Goal: Book appointment/travel/reservation

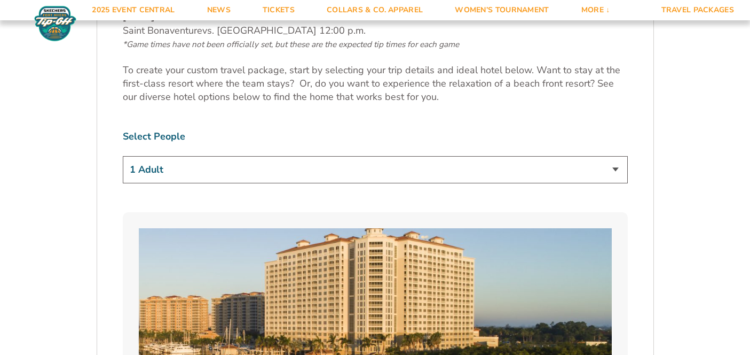
scroll to position [610, 0]
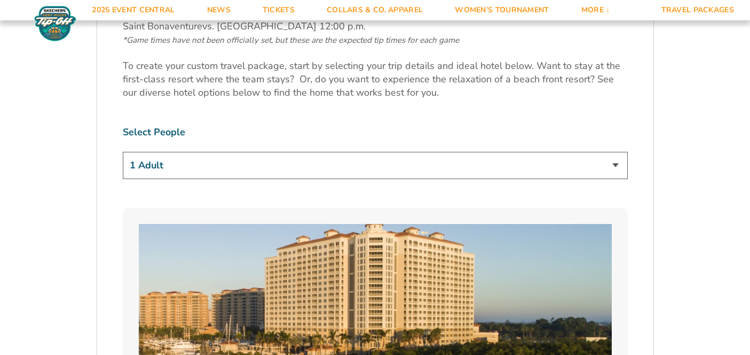
click at [334, 162] on select "1 Adult 2 Adults 3 Adults 4 Adults 2 Adults + 1 Child 2 Adults + 2 Children 2 A…" at bounding box center [375, 165] width 505 height 27
select select "2 Adults"
click at [123, 152] on select "1 Adult 2 Adults 3 Adults 4 Adults 2 Adults + 1 Child 2 Adults + 2 Children 2 A…" at bounding box center [375, 165] width 505 height 27
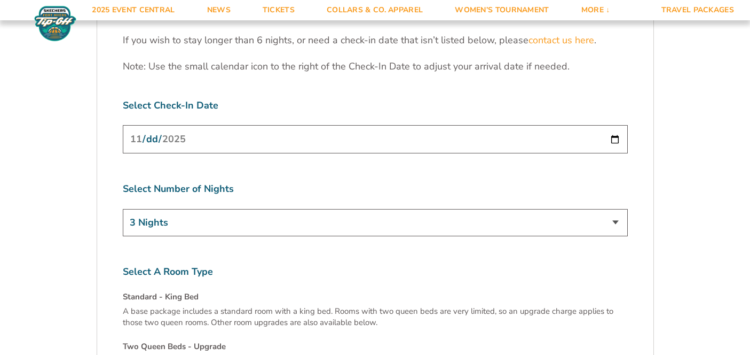
scroll to position [3377, 0]
click at [329, 209] on select "3 Nights 4 Nights 5 Nights 6 Nights" at bounding box center [375, 222] width 505 height 27
click at [123, 209] on select "3 Nights 4 Nights 5 Nights 6 Nights" at bounding box center [375, 222] width 505 height 27
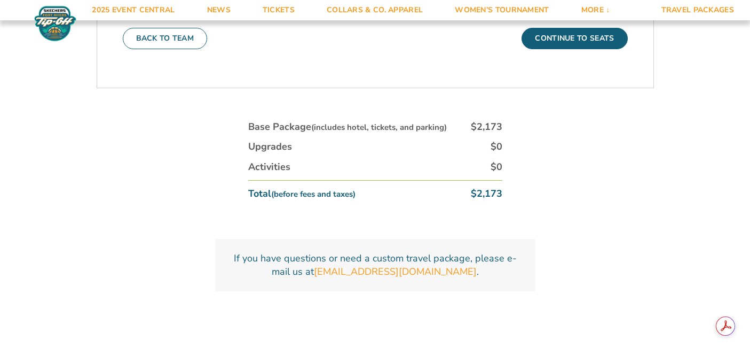
scroll to position [3571, 0]
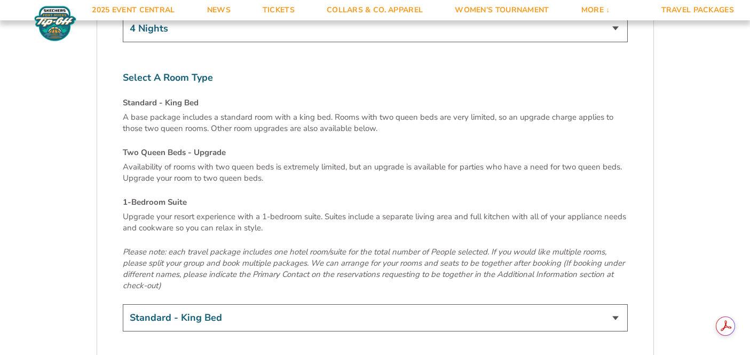
click at [221, 304] on select "Standard - King Bed Two Queen Beds - Upgrade (+$15 per night) 1-Bedroom Suite (…" at bounding box center [375, 317] width 505 height 27
click at [123, 304] on select "Standard - King Bed Two Queen Beds - Upgrade (+$15 per night) 1-Bedroom Suite (…" at bounding box center [375, 317] width 505 height 27
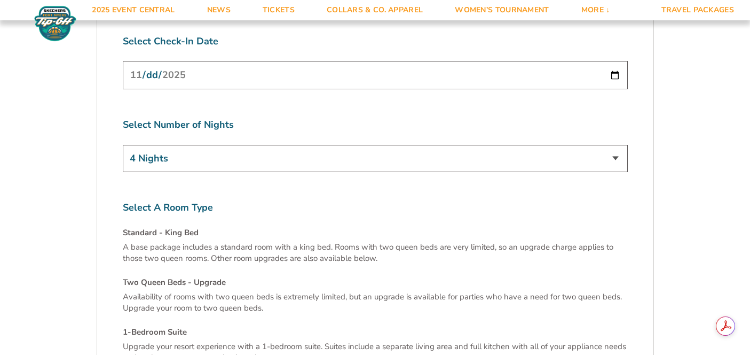
scroll to position [3442, 0]
click at [255, 144] on select "3 Nights 4 Nights 5 Nights 6 Nights" at bounding box center [375, 157] width 505 height 27
select select "3 Nights"
click at [123, 144] on select "3 Nights 4 Nights 5 Nights 6 Nights" at bounding box center [375, 157] width 505 height 27
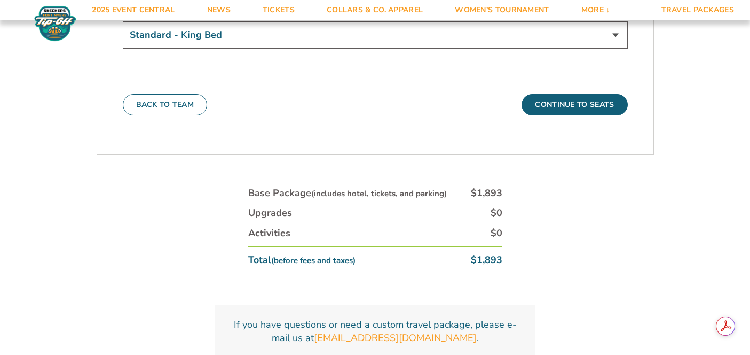
scroll to position [3862, 0]
